Goal: Check status: Check status

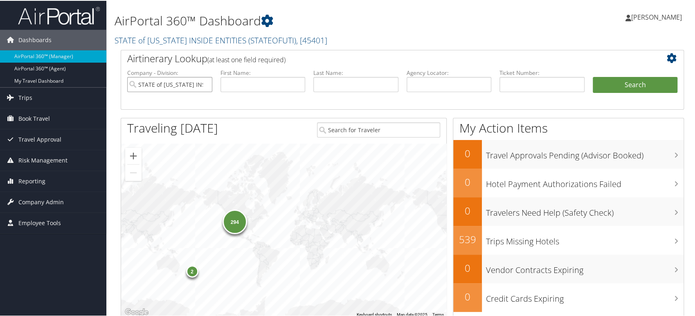
click at [206, 82] on input "STATE of [US_STATE] INSIDE ENTITIES" at bounding box center [169, 83] width 85 height 15
click at [25, 100] on span "Trips" at bounding box center [25, 97] width 14 height 20
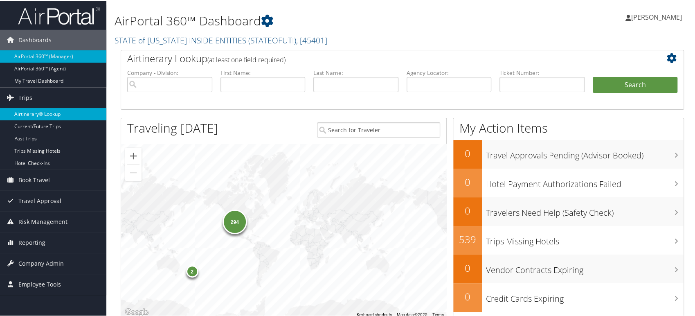
drag, startPoint x: 33, startPoint y: 115, endPoint x: 39, endPoint y: 115, distance: 6.5
click at [33, 115] on link "Airtinerary® Lookup" at bounding box center [53, 113] width 106 height 12
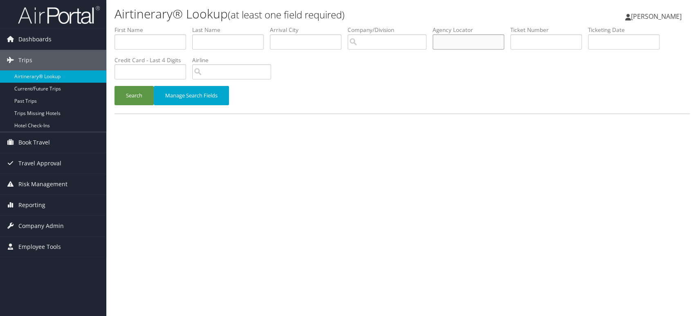
click at [464, 37] on input "text" at bounding box center [469, 41] width 72 height 15
paste input "D9NDZX"
type input "D9NDZX"
click at [136, 94] on button "Search" at bounding box center [134, 95] width 39 height 19
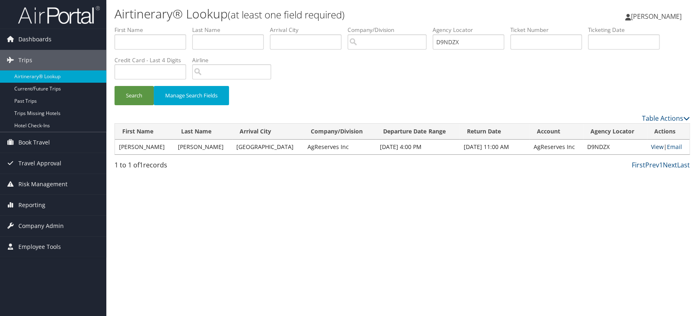
click at [651, 144] on link "View" at bounding box center [657, 147] width 13 height 8
click at [54, 228] on span "Company Admin" at bounding box center [40, 226] width 45 height 20
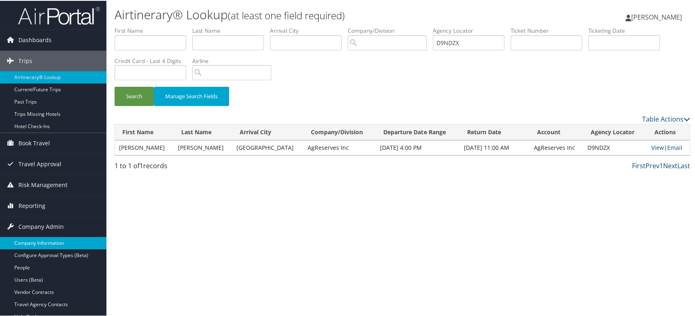
click at [55, 239] on link "Company Information" at bounding box center [53, 242] width 106 height 12
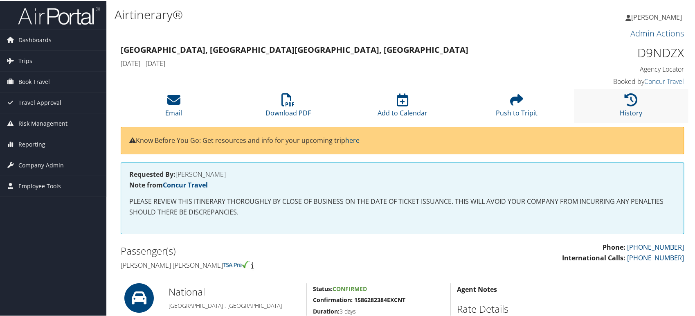
click at [637, 101] on li "History" at bounding box center [631, 104] width 114 height 33
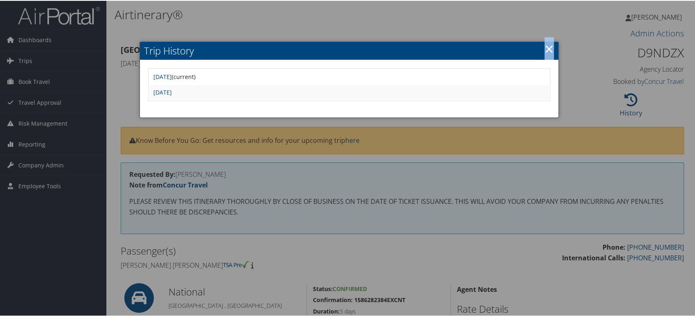
click at [546, 47] on link "×" at bounding box center [549, 48] width 9 height 16
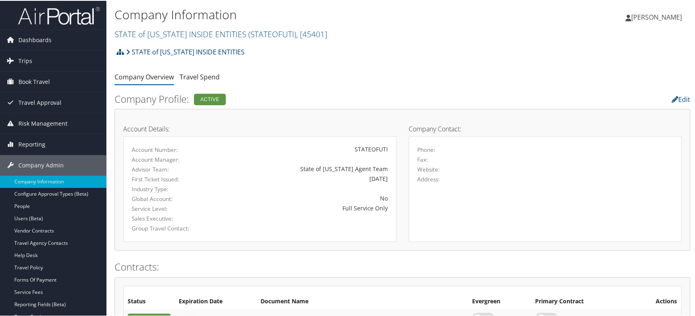
click at [168, 52] on link "STATE of [US_STATE] INSIDE ENTITIES" at bounding box center [185, 51] width 119 height 16
click at [191, 27] on h2 "STATE of UTAH INSIDE ENTITIES ( STATEOFUTI ) , [ 45401 ]" at bounding box center [307, 33] width 384 height 14
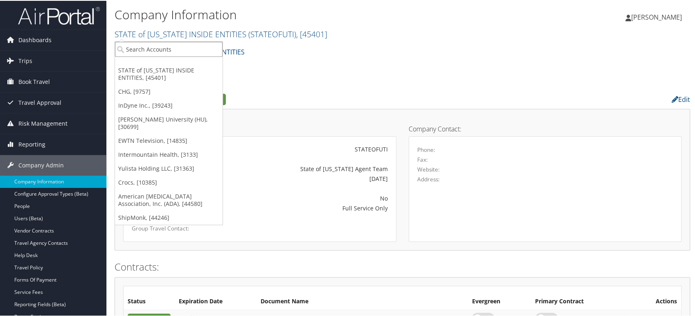
click at [169, 50] on input "search" at bounding box center [169, 48] width 108 height 15
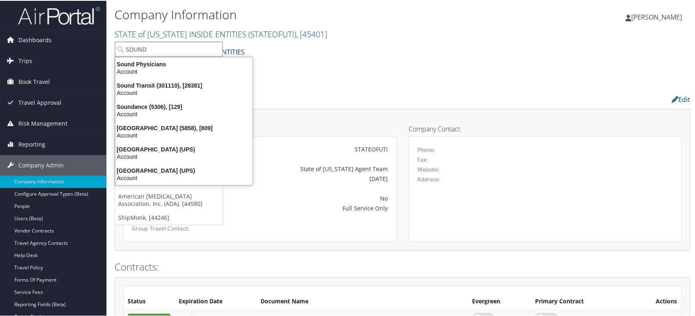
type input "SOUND"
click at [212, 77] on li "Sound Transit (301110), [28381] Account" at bounding box center [184, 88] width 138 height 22
